Goal: Task Accomplishment & Management: Use online tool/utility

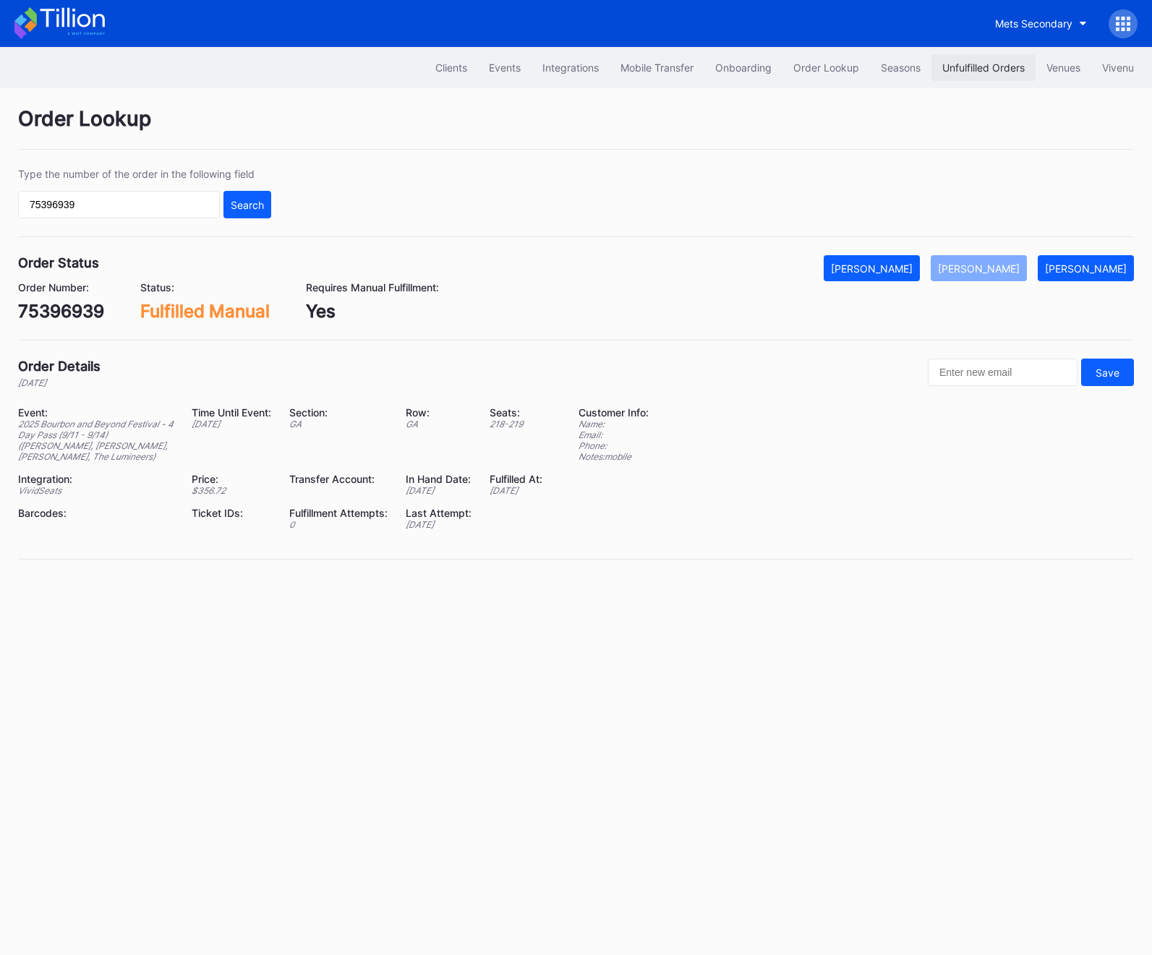
click at [985, 54] on button "Unfulfilled Orders" at bounding box center [983, 67] width 104 height 27
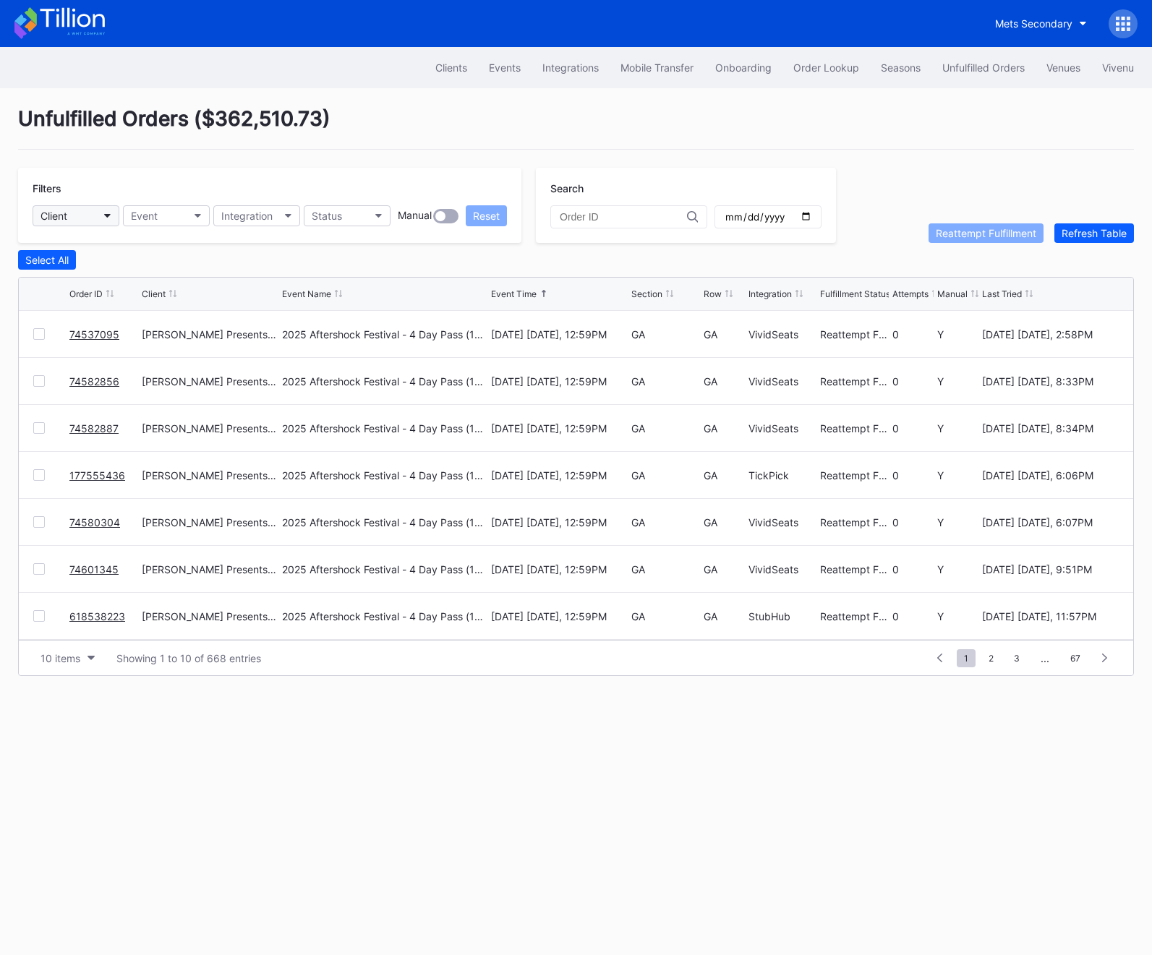
click at [86, 217] on button "Client" at bounding box center [76, 215] width 87 height 21
type input "mets"
click at [108, 278] on div "Mets Secondary" at bounding box center [81, 280] width 77 height 12
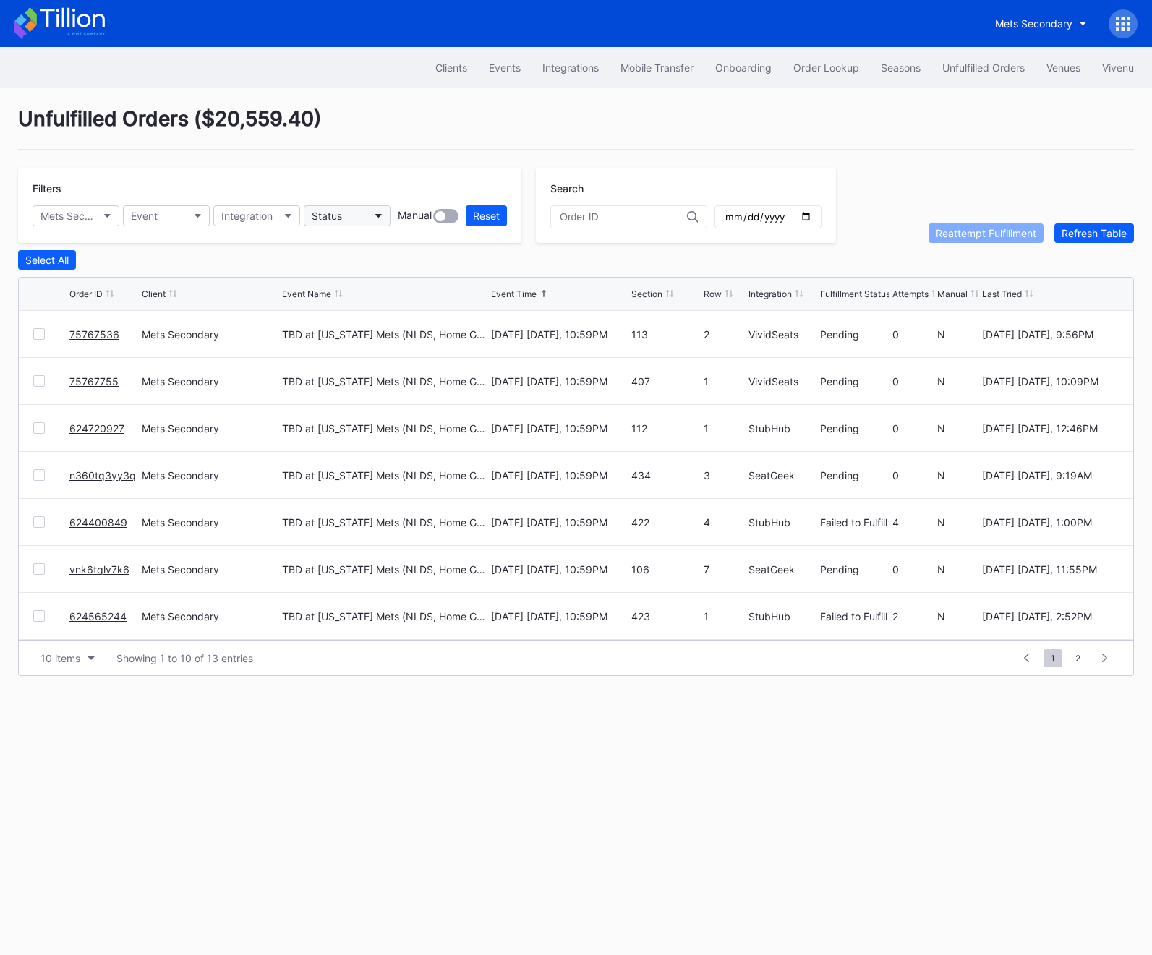
click at [368, 210] on button "Status" at bounding box center [347, 215] width 87 height 21
click at [368, 280] on div "Failed to Fulfill" at bounding box center [348, 280] width 67 height 12
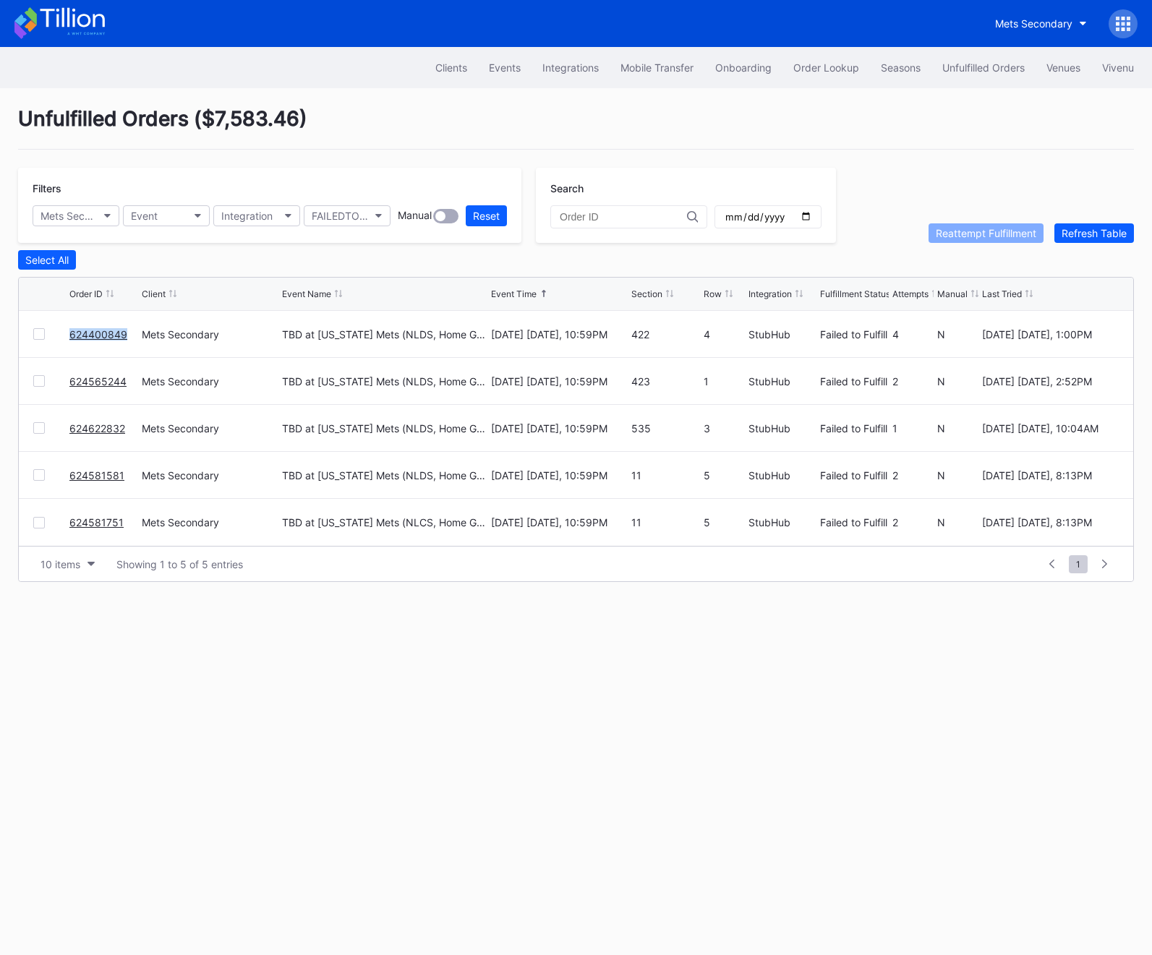
drag, startPoint x: 129, startPoint y: 333, endPoint x: 58, endPoint y: 334, distance: 71.6
click at [58, 334] on div "624400849 Mets Secondary TBD at New York Mets (NLDS, Home Game 2) (If Necessary…" at bounding box center [576, 334] width 1114 height 47
copy div "624400849"
click at [132, 383] on div "624565244" at bounding box center [103, 381] width 69 height 46
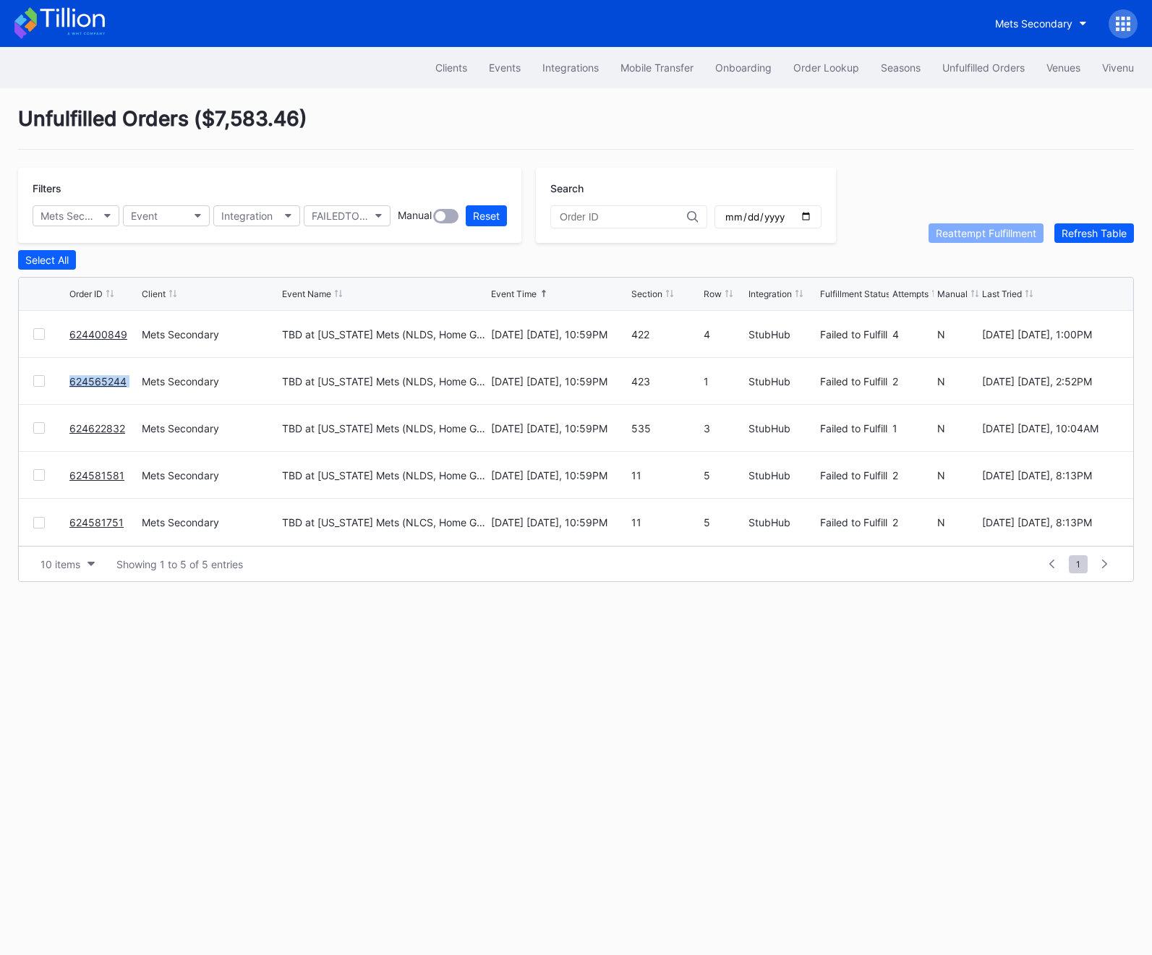
click at [132, 383] on div "624565244" at bounding box center [103, 381] width 69 height 46
copy link "624565244"
click at [129, 421] on div "624622832" at bounding box center [103, 428] width 69 height 46
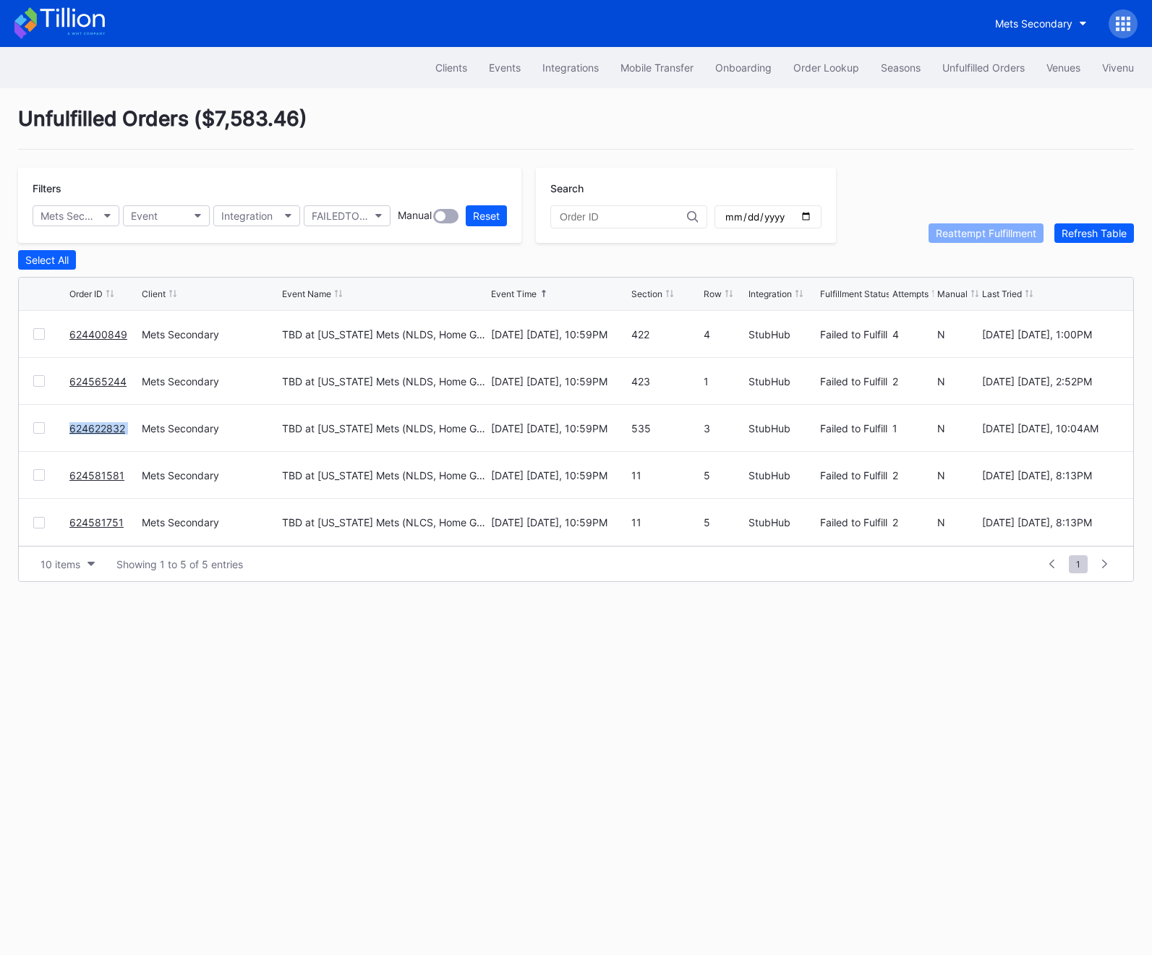
copy link "624622832"
click at [128, 476] on div "624581581" at bounding box center [103, 475] width 69 height 46
copy link "624581581"
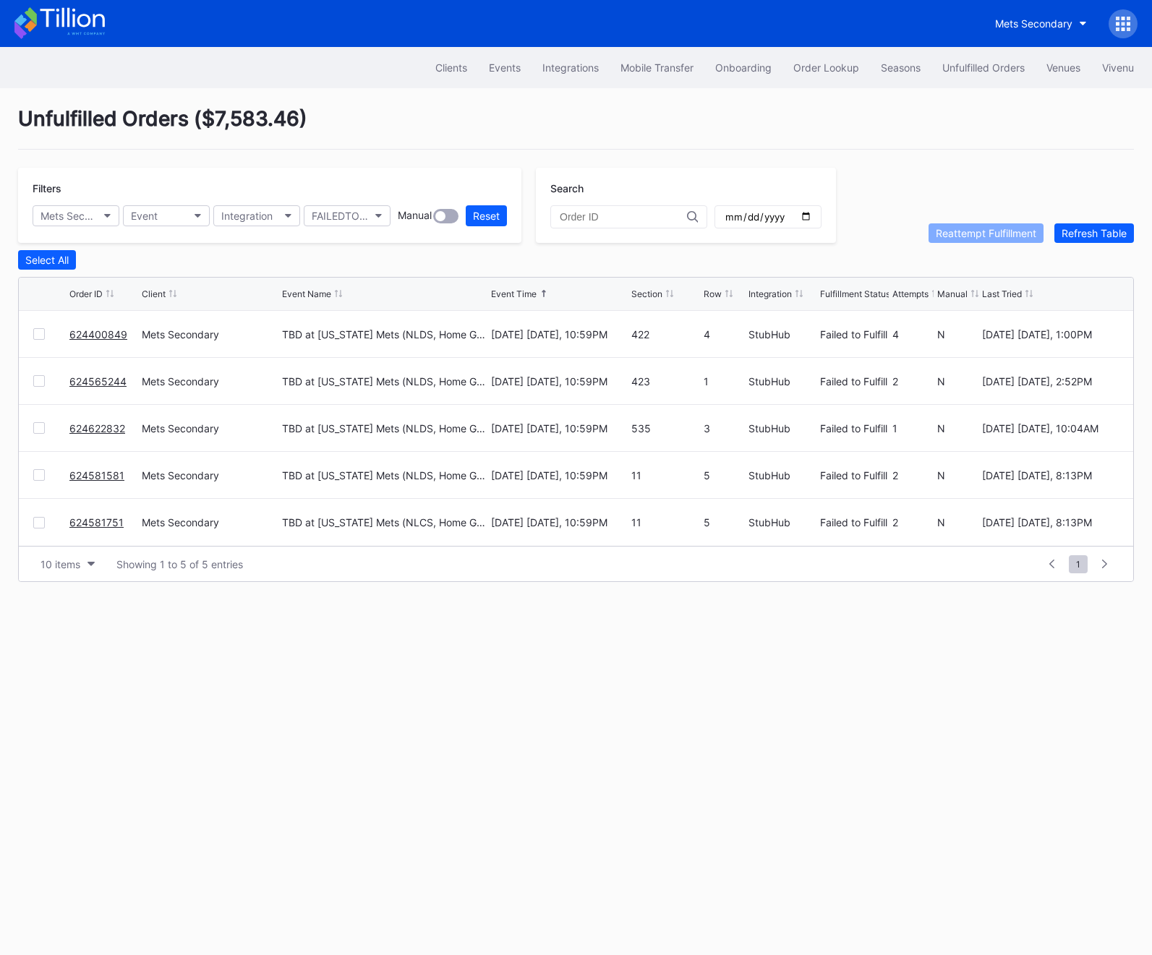
click at [124, 522] on div "624581751" at bounding box center [103, 522] width 69 height 47
copy link "624581751"
click at [38, 337] on div at bounding box center [39, 334] width 12 height 12
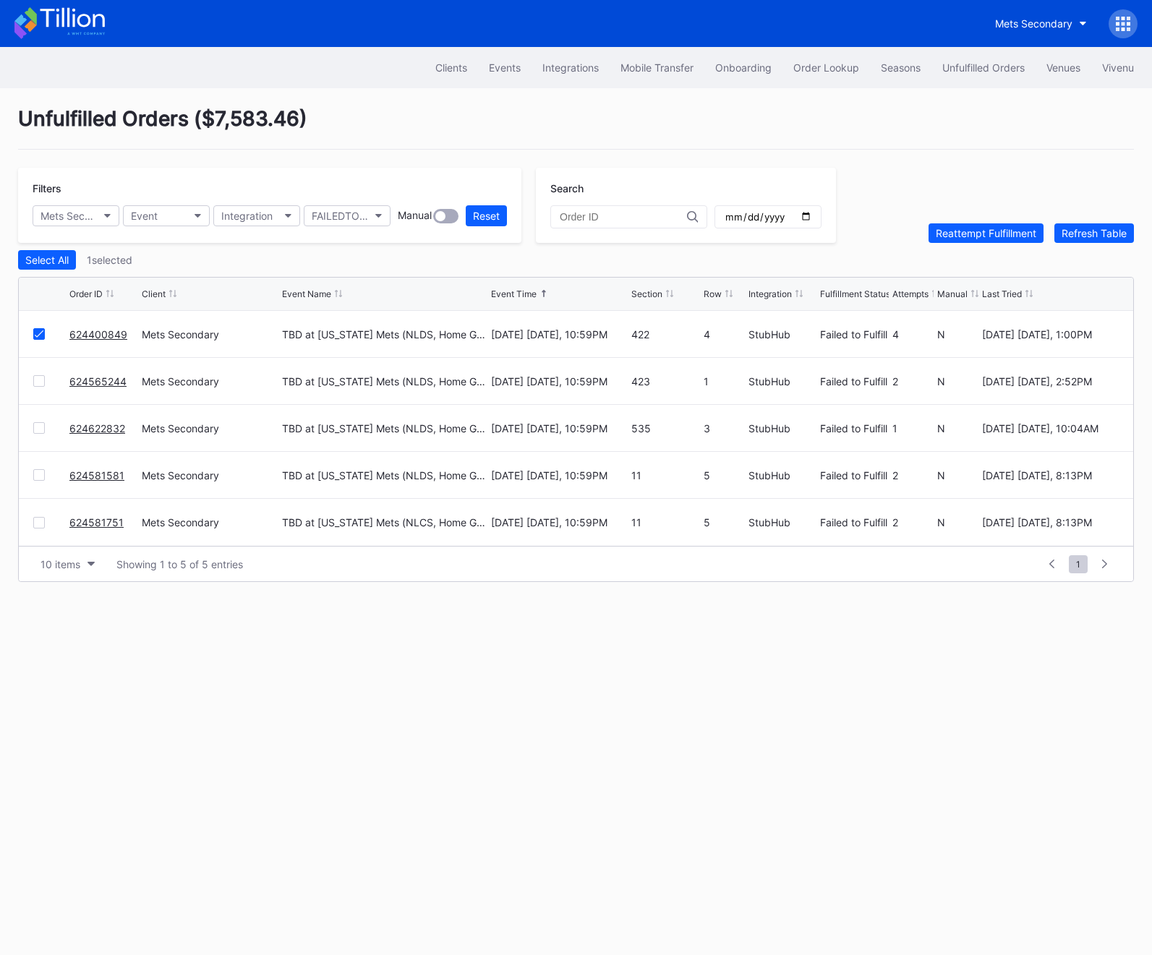
click at [40, 375] on div at bounding box center [39, 381] width 12 height 12
click at [39, 423] on div at bounding box center [39, 428] width 12 height 12
click at [39, 469] on div at bounding box center [39, 475] width 12 height 12
click at [39, 514] on div "624581751 Mets Secondary TBD at New York Mets (NLCS, Home Game 3) (If Necessary…" at bounding box center [576, 522] width 1114 height 47
click at [39, 521] on div at bounding box center [39, 523] width 12 height 12
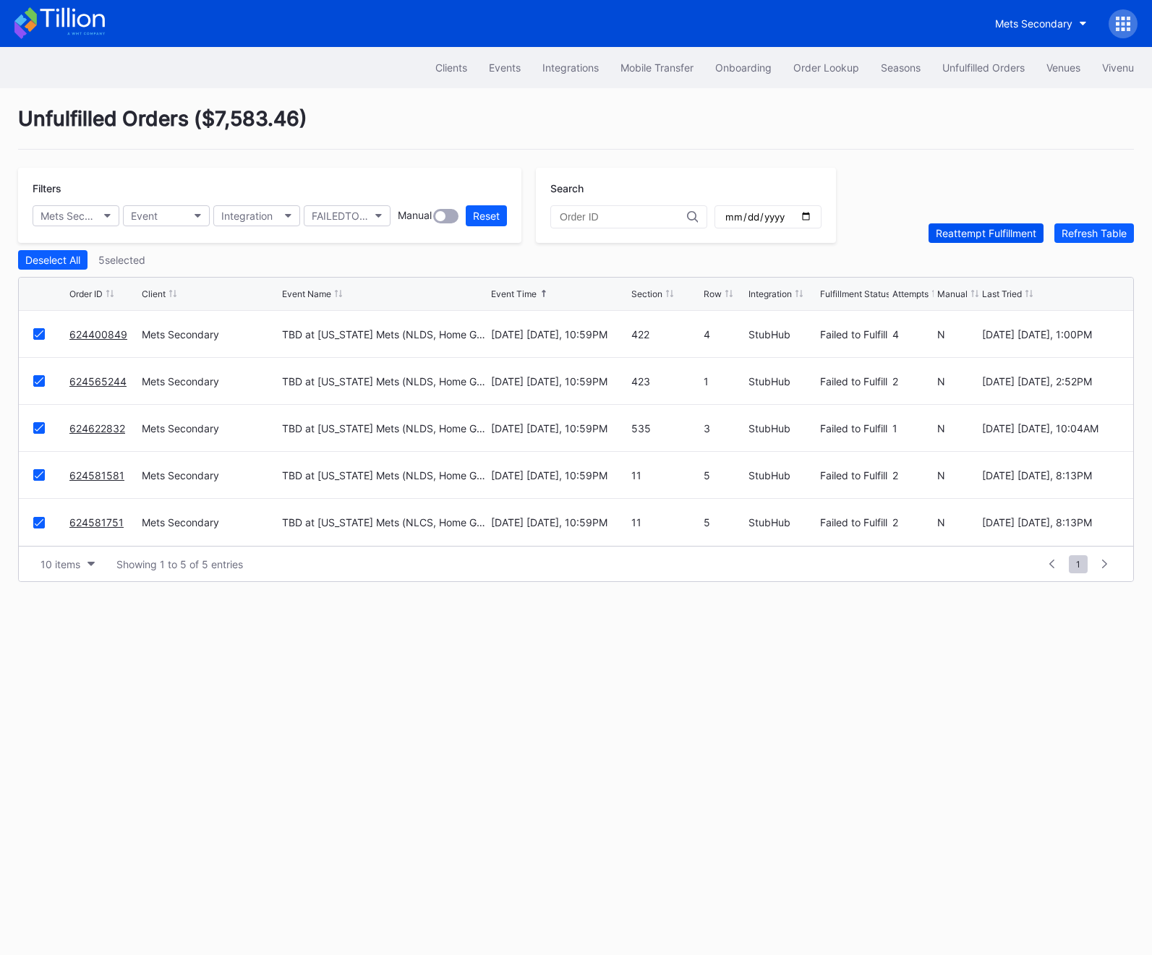
click at [1000, 238] on div "Reattempt Fulfillment" at bounding box center [986, 233] width 101 height 12
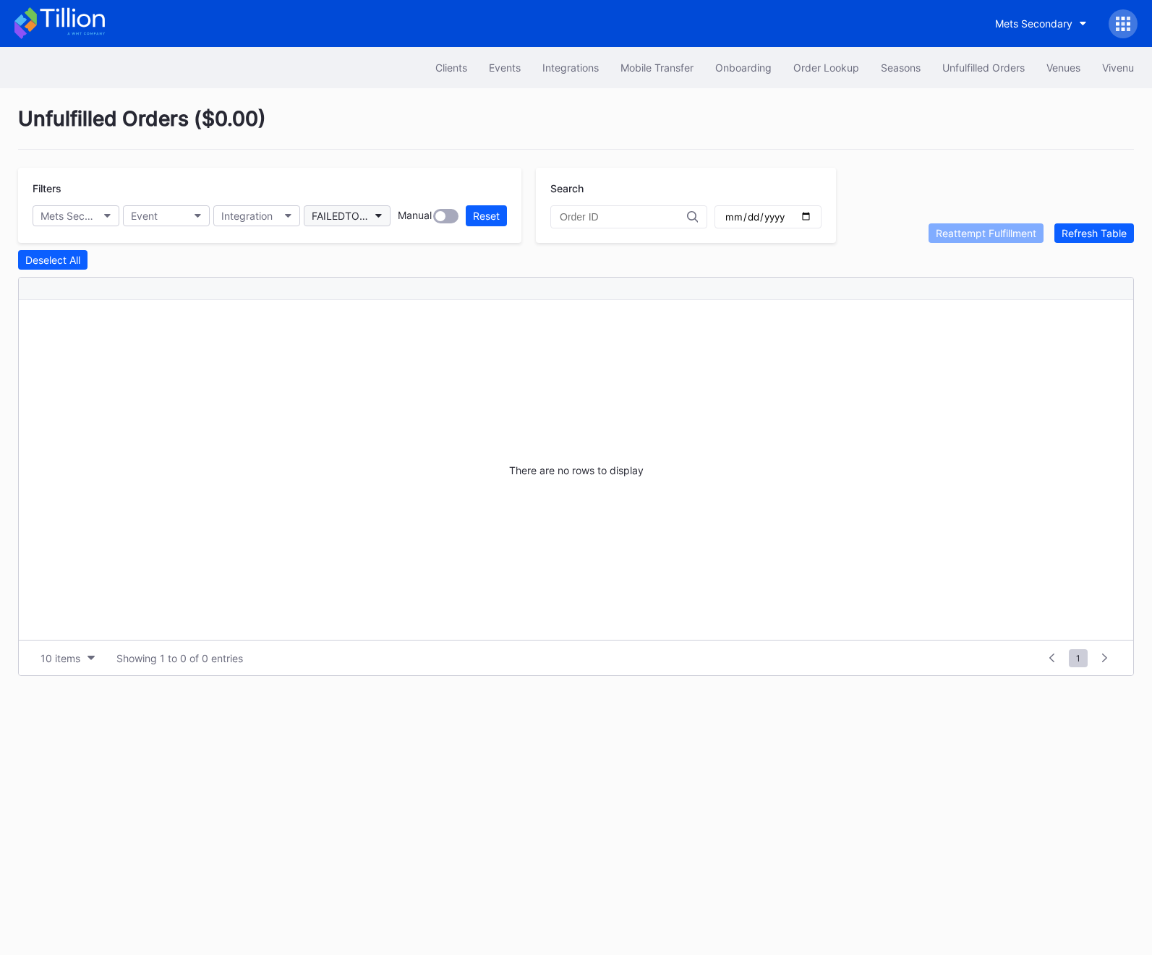
click at [377, 218] on button "FAILEDTOFULFILL" at bounding box center [347, 215] width 87 height 21
click at [372, 393] on div "Reattempt Fulfillment" at bounding box center [365, 387] width 101 height 12
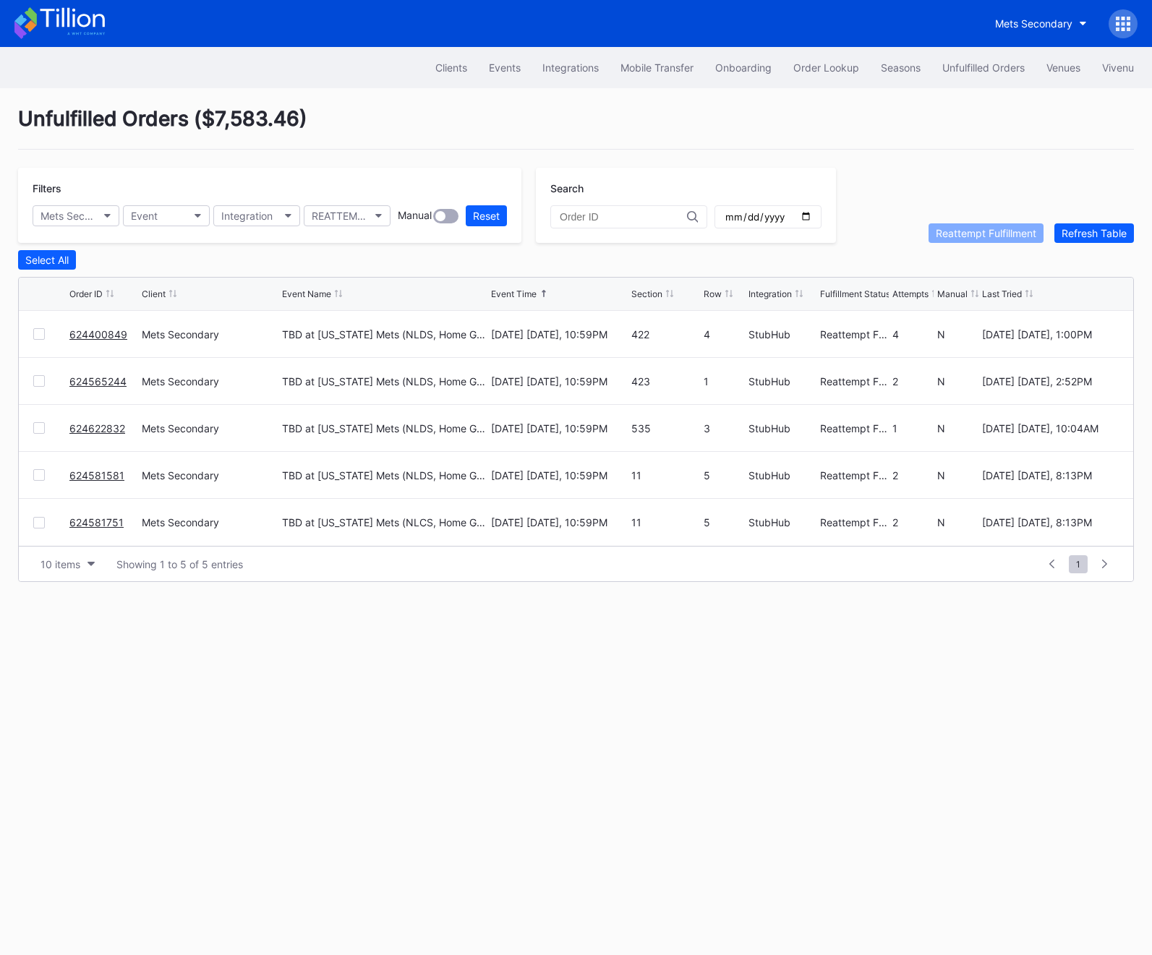
click at [350, 226] on div "Filters Mets Secondary Event Integration REATTEMPT_FULFILLMENT Manual Reset" at bounding box center [269, 205] width 503 height 75
click at [350, 219] on div "REATTEMPT_FULFILLMENT" at bounding box center [340, 216] width 56 height 12
click at [333, 283] on div "Failed to Fulfill" at bounding box center [348, 280] width 67 height 12
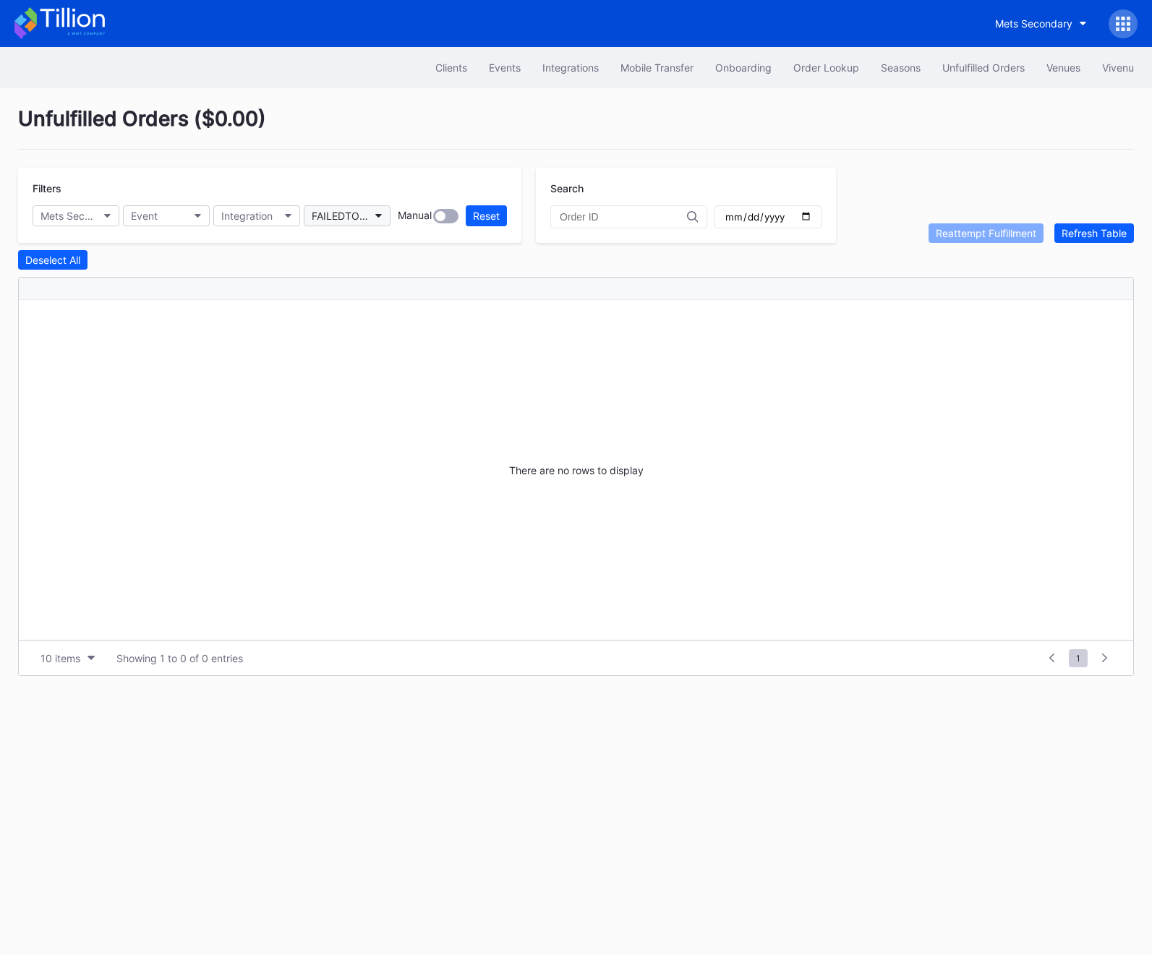
click at [357, 220] on div "FAILEDTOFULFILL" at bounding box center [340, 216] width 56 height 12
click at [355, 380] on div "Reattempt Fulfillment" at bounding box center [388, 387] width 168 height 27
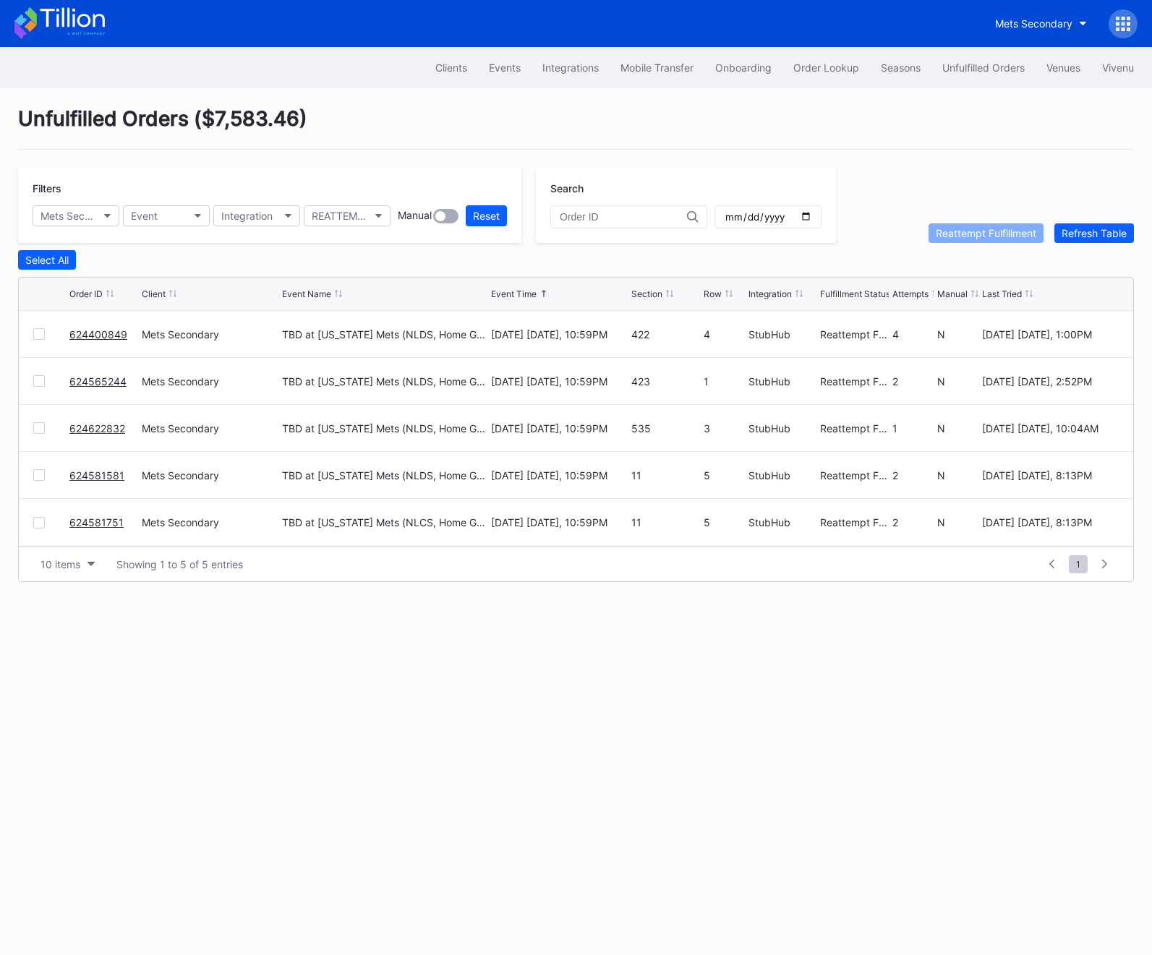
click at [585, 224] on div at bounding box center [628, 216] width 157 height 23
click at [585, 219] on input "text" at bounding box center [623, 217] width 127 height 12
paste input "75770134"
type input "75770134"
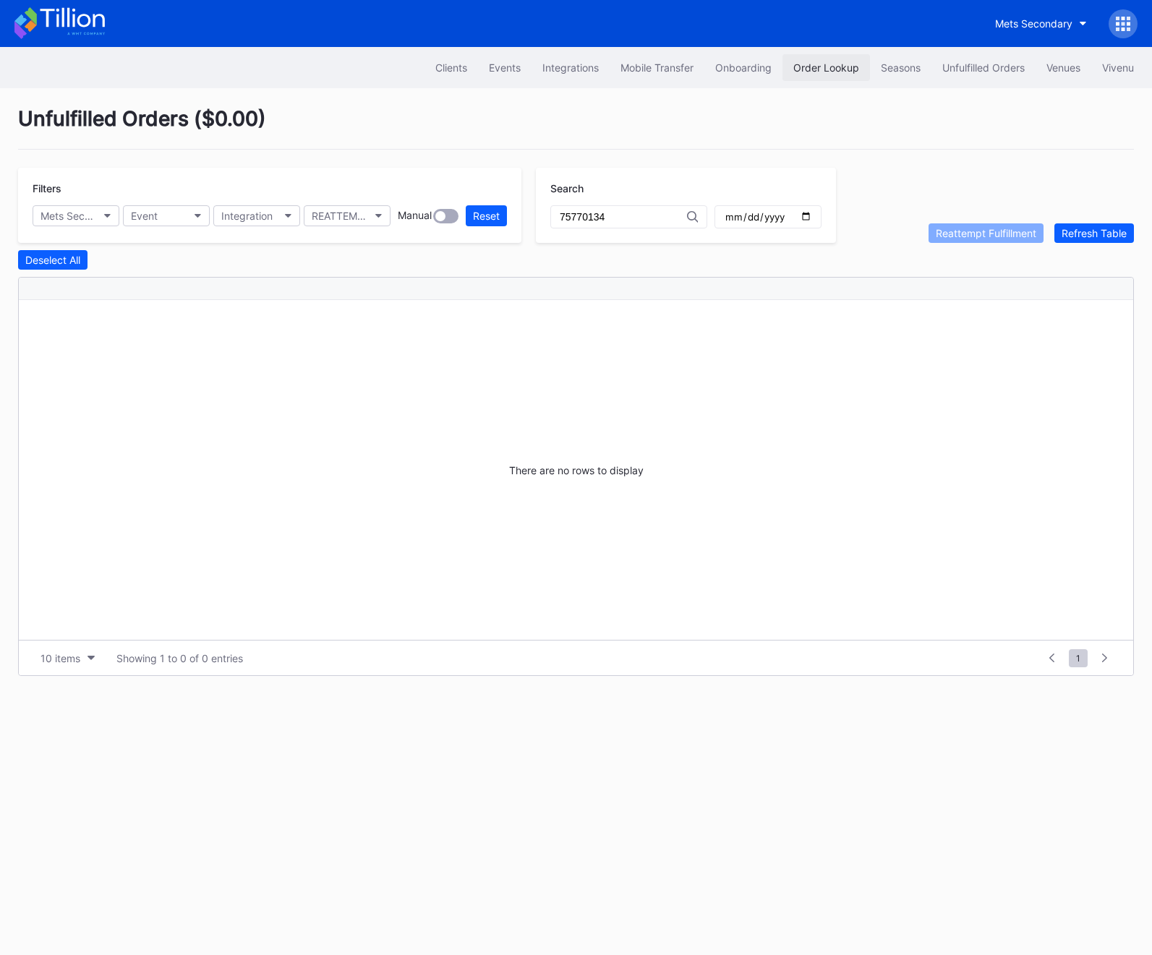
click at [798, 78] on button "Order Lookup" at bounding box center [825, 67] width 87 height 27
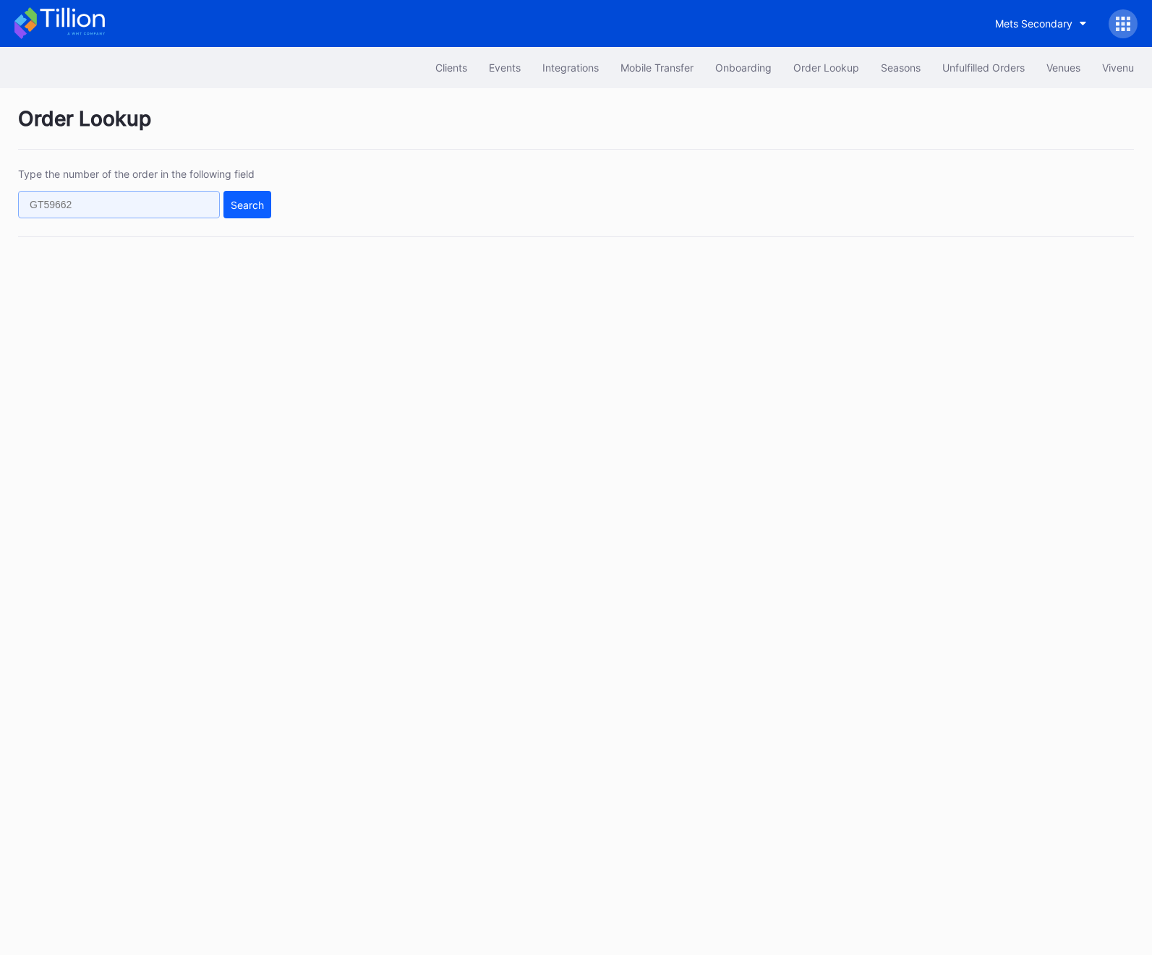
click at [85, 206] on input "text" at bounding box center [119, 204] width 202 height 27
paste input "75770134"
type input "75770134"
click at [244, 211] on button "Search" at bounding box center [247, 204] width 48 height 27
